Goal: Check status: Check status

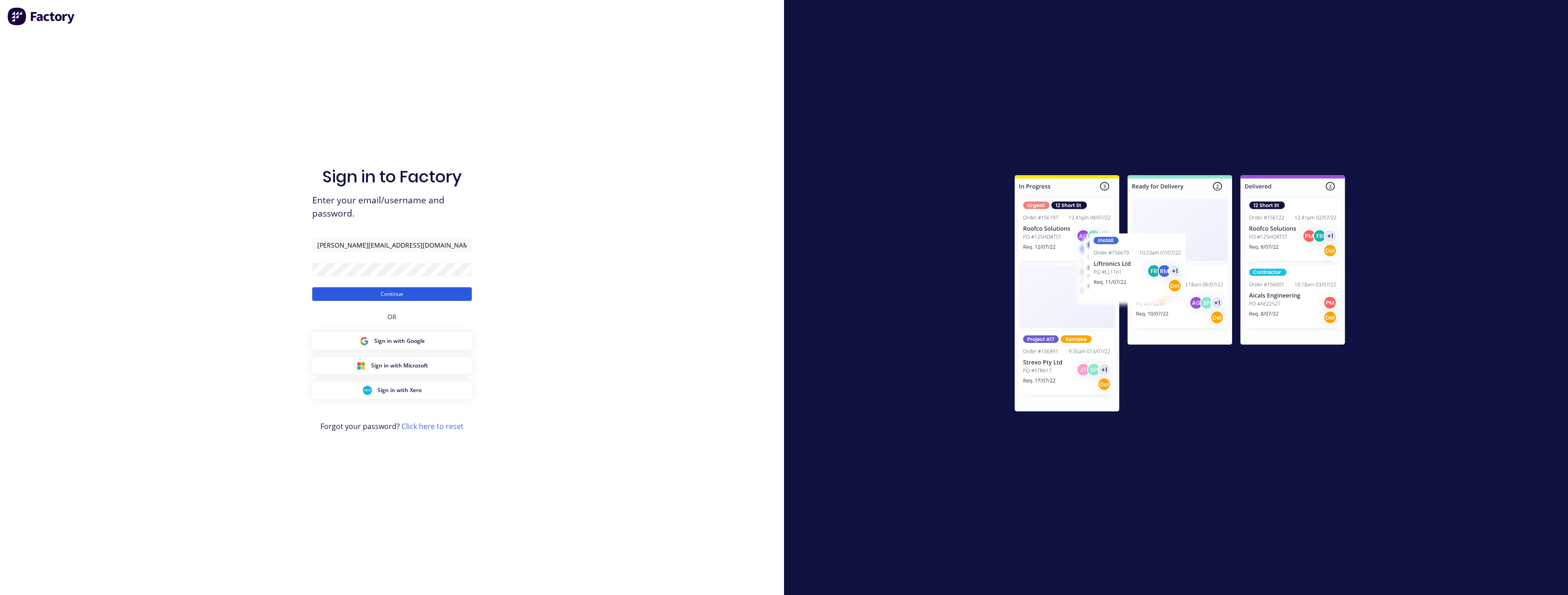
click at [378, 293] on button "Continue" at bounding box center [392, 294] width 160 height 13
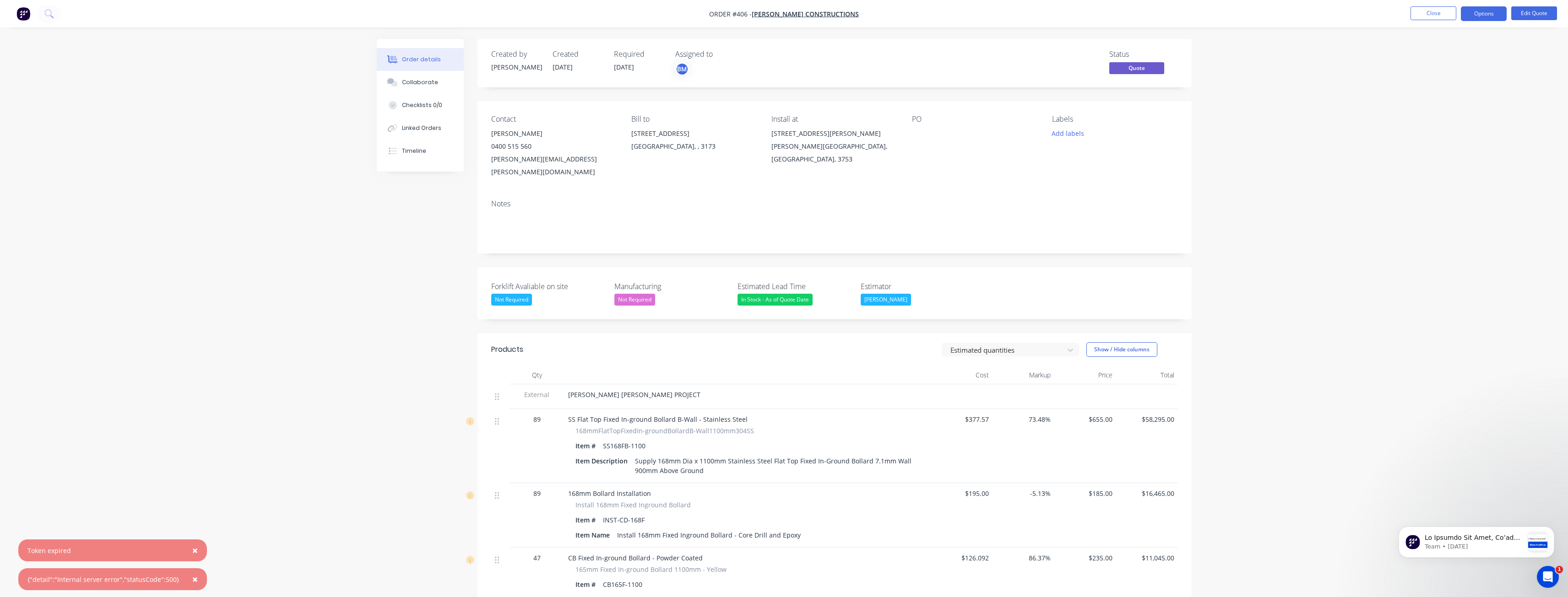
click at [192, 548] on span "×" at bounding box center [195, 550] width 5 height 13
click at [192, 581] on span "×" at bounding box center [195, 579] width 5 height 13
